Goal: Information Seeking & Learning: Learn about a topic

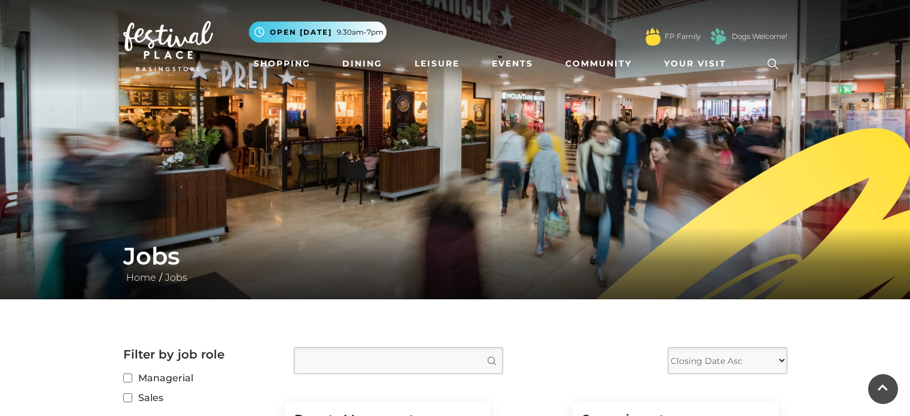
scroll to position [478, 0]
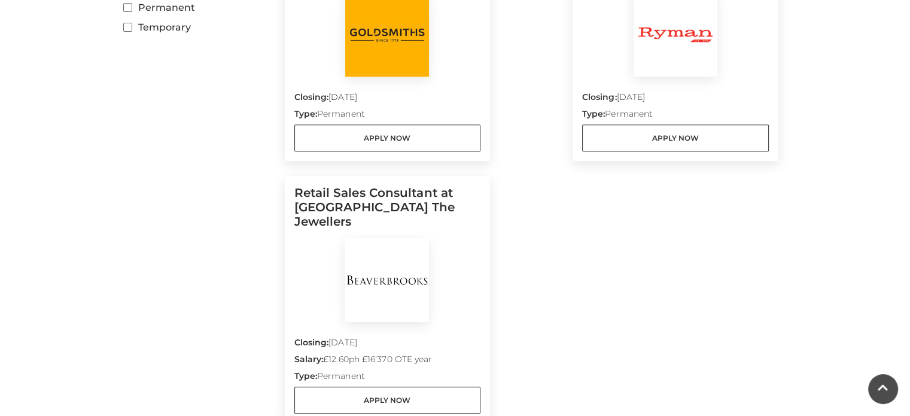
scroll to position [93, 0]
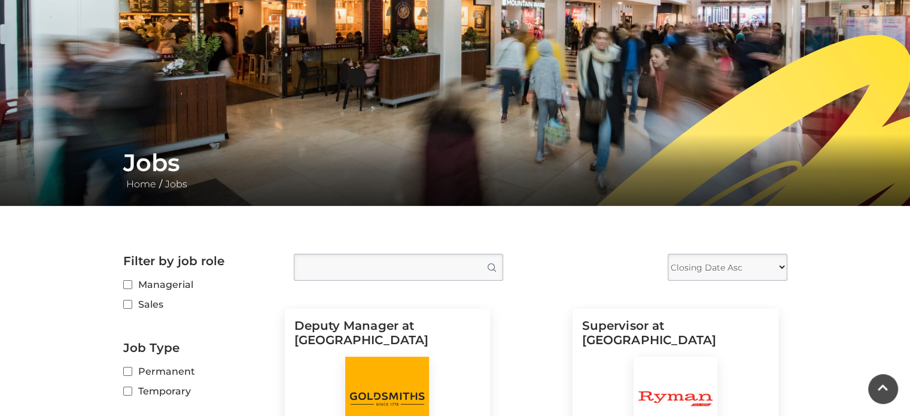
click at [902, 129] on img at bounding box center [455, 56] width 910 height 299
click at [902, 130] on img at bounding box center [455, 56] width 910 height 299
drag, startPoint x: 902, startPoint y: 130, endPoint x: 916, endPoint y: 141, distance: 17.8
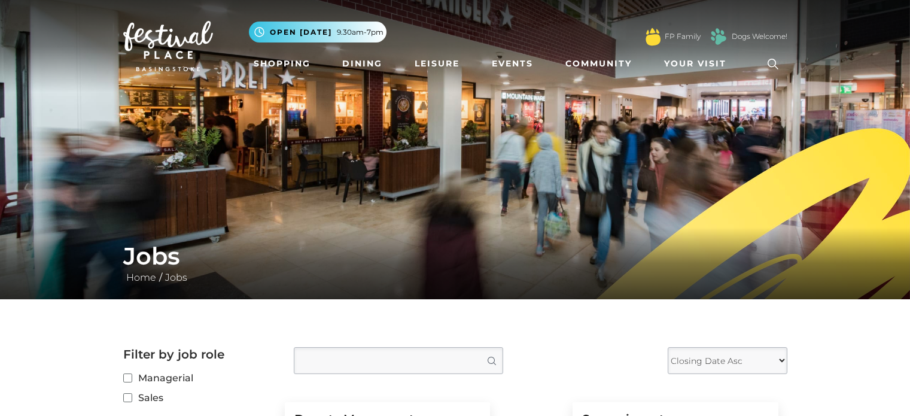
scroll to position [93, 0]
